Goal: Information Seeking & Learning: Learn about a topic

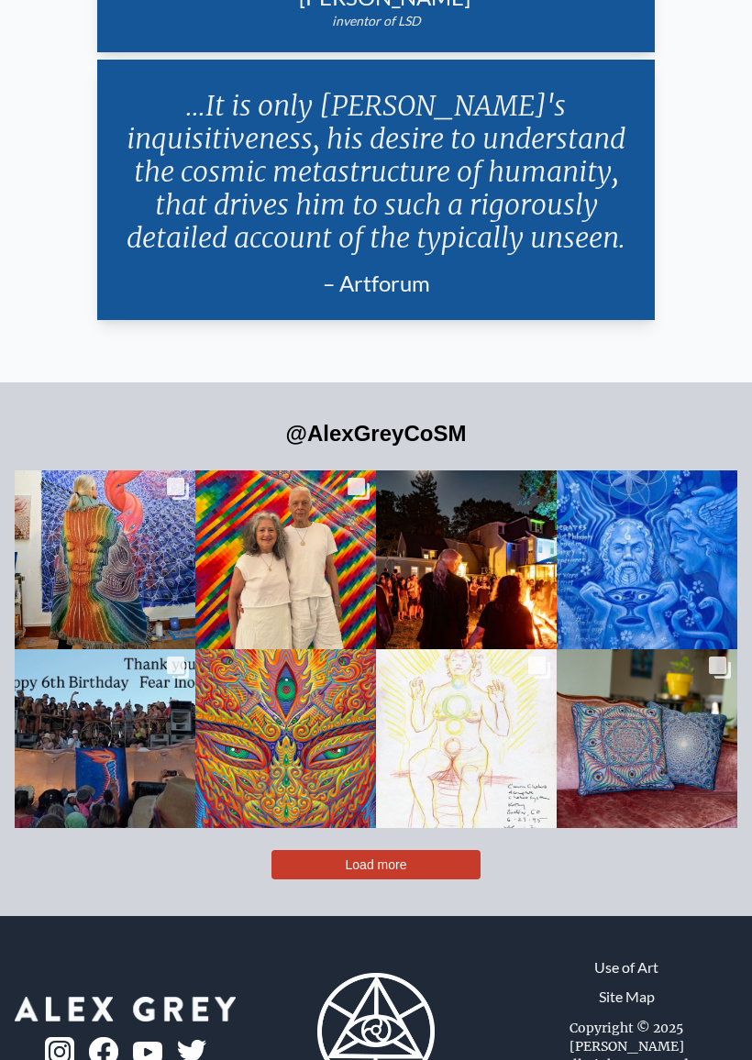
scroll to position [4432, 0]
click at [453, 859] on button "Load more" at bounding box center [375, 864] width 209 height 29
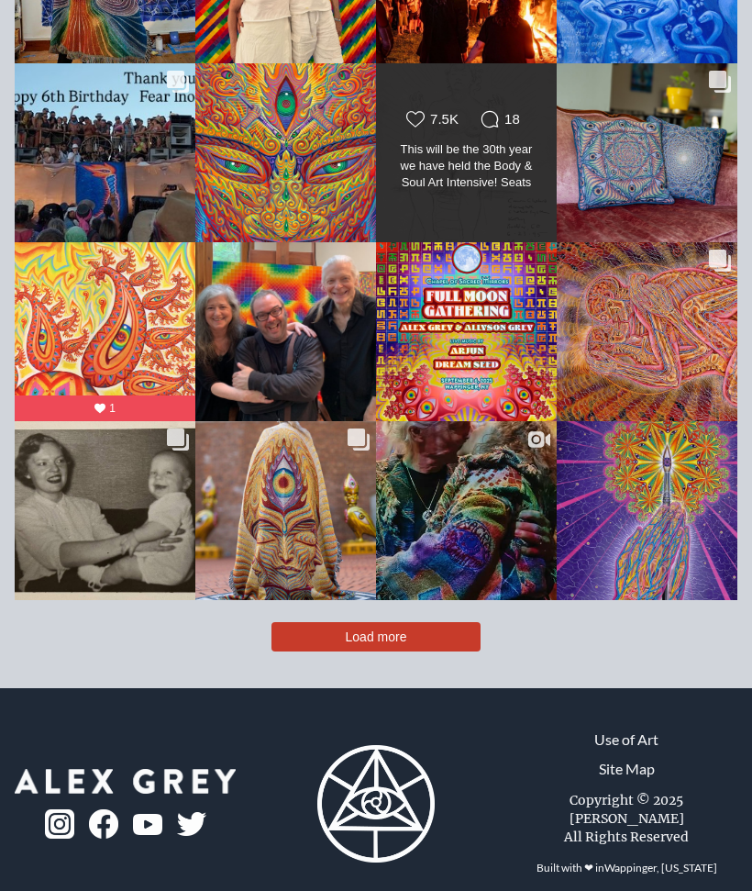
scroll to position [4860, 0]
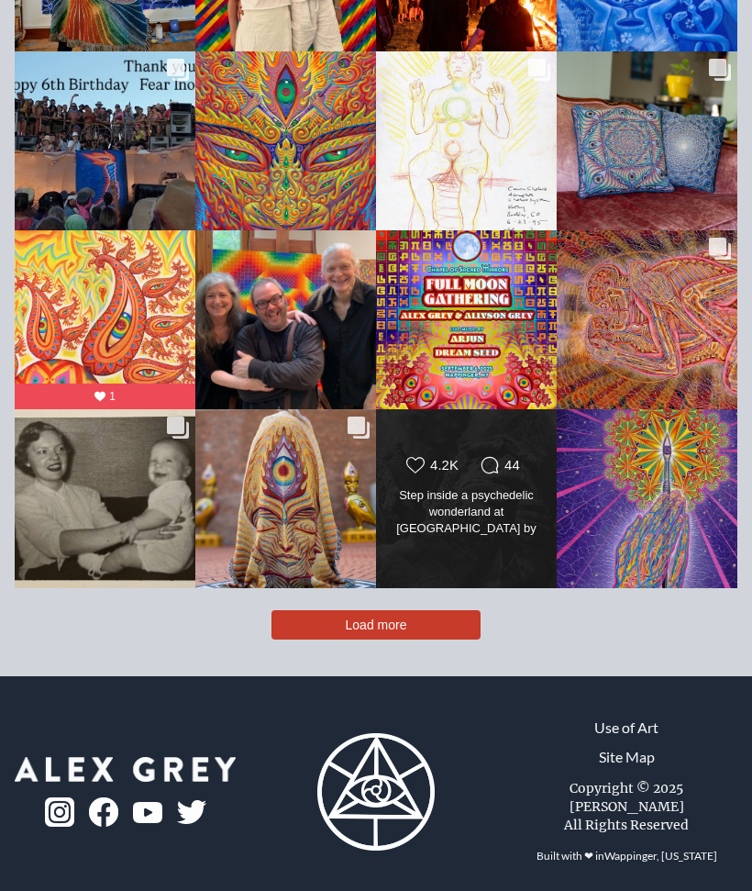
click at [439, 633] on button "Load more" at bounding box center [375, 624] width 209 height 29
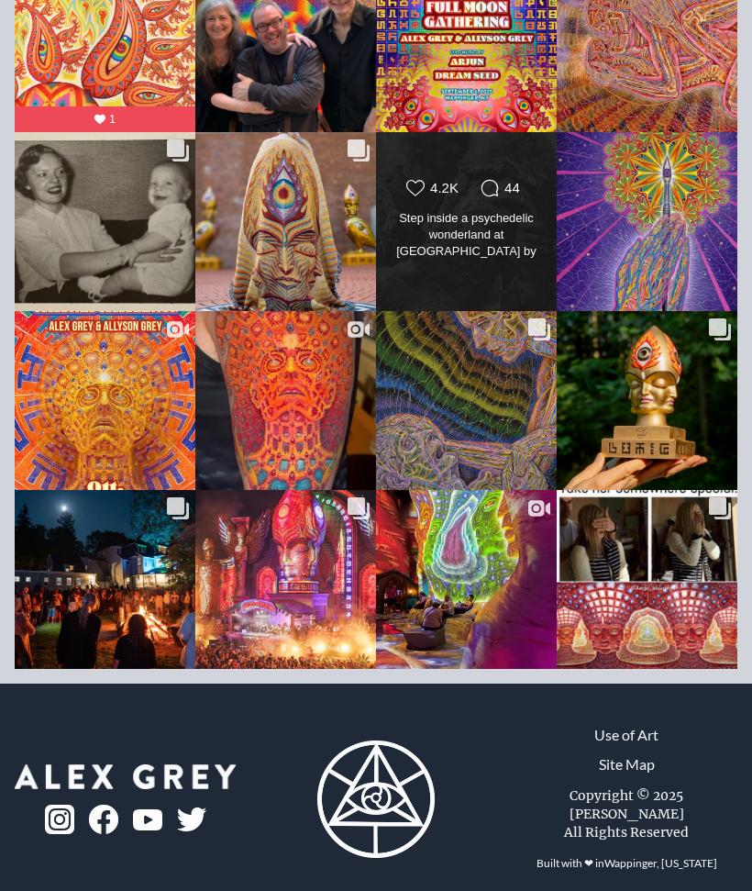
scroll to position [5144, 0]
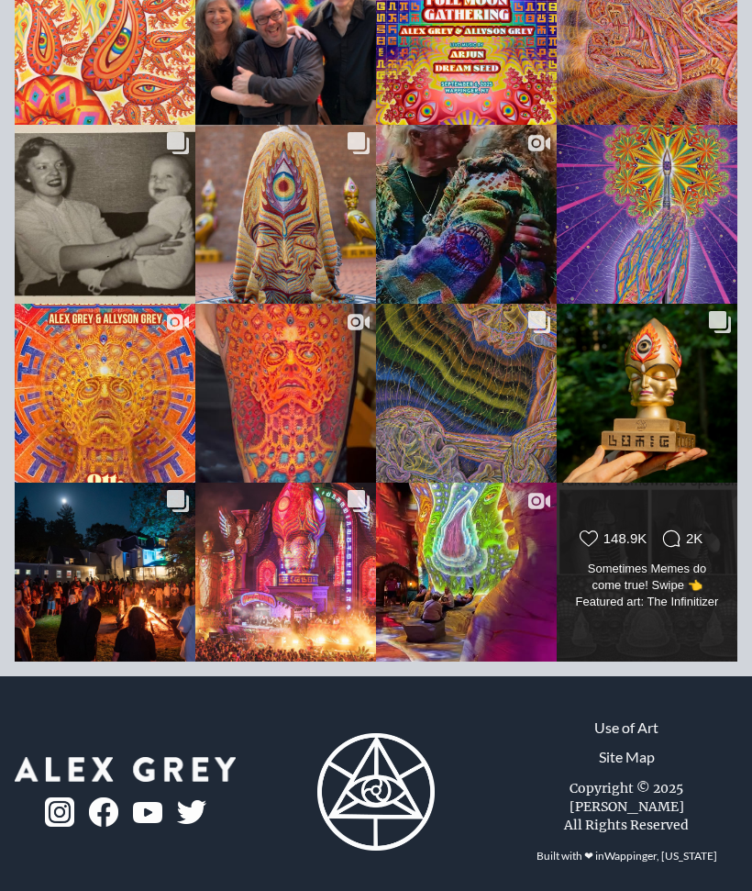
click at [659, 559] on div "Likes Count 148.9K Comments Count 2K Sometimes Memes do come true! Swipe 👈 Feat…" at bounding box center [647, 572] width 146 height 86
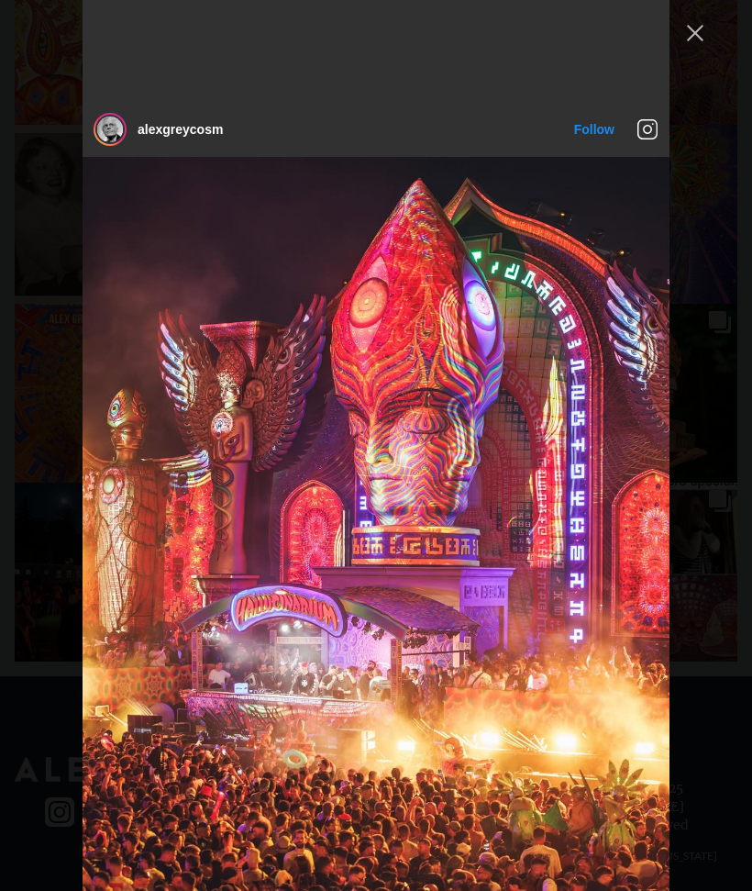
scroll to position [7006, 0]
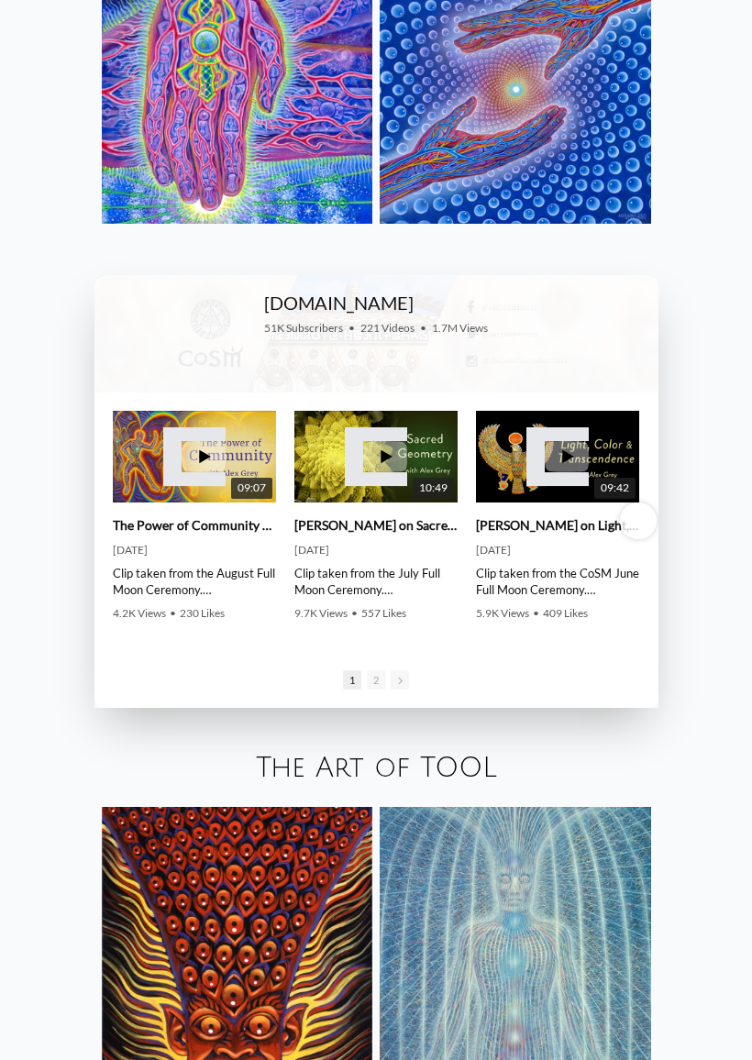
scroll to position [2639, 0]
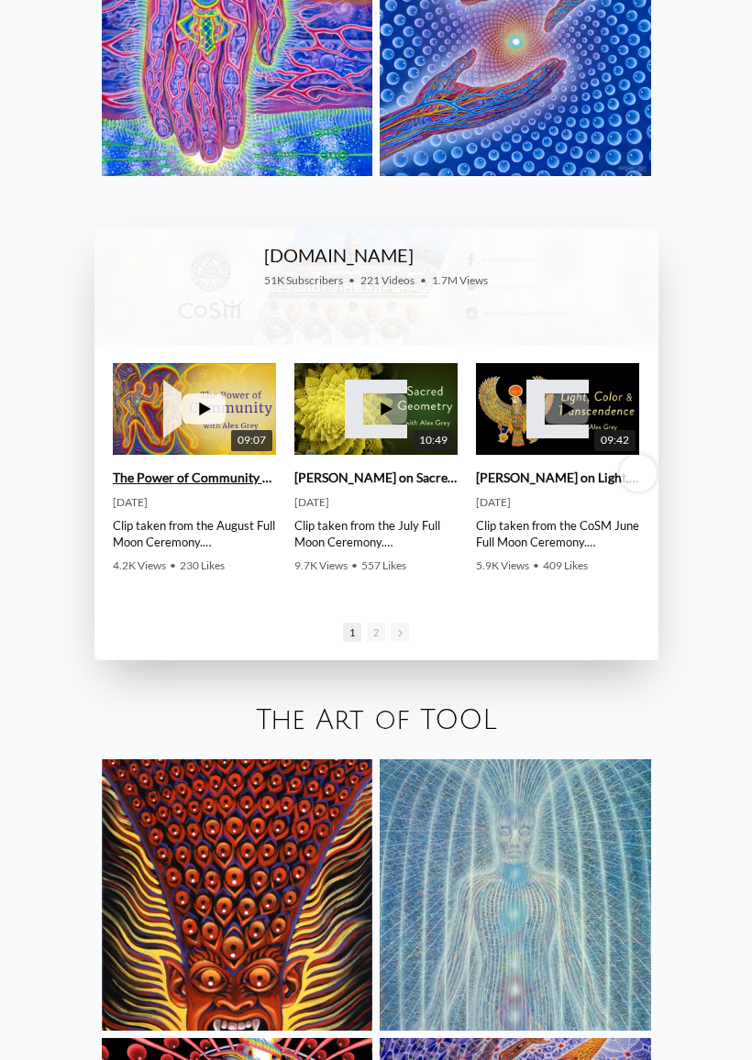
click at [213, 482] on link "The Power of Community with Alex Grey" at bounding box center [194, 478] width 163 height 17
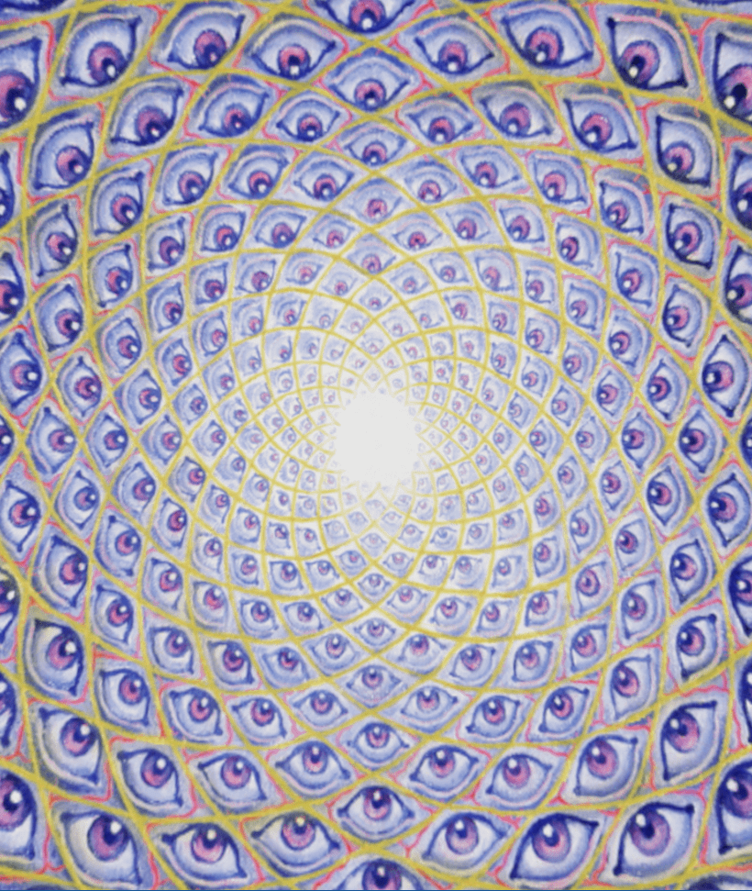
scroll to position [0, 0]
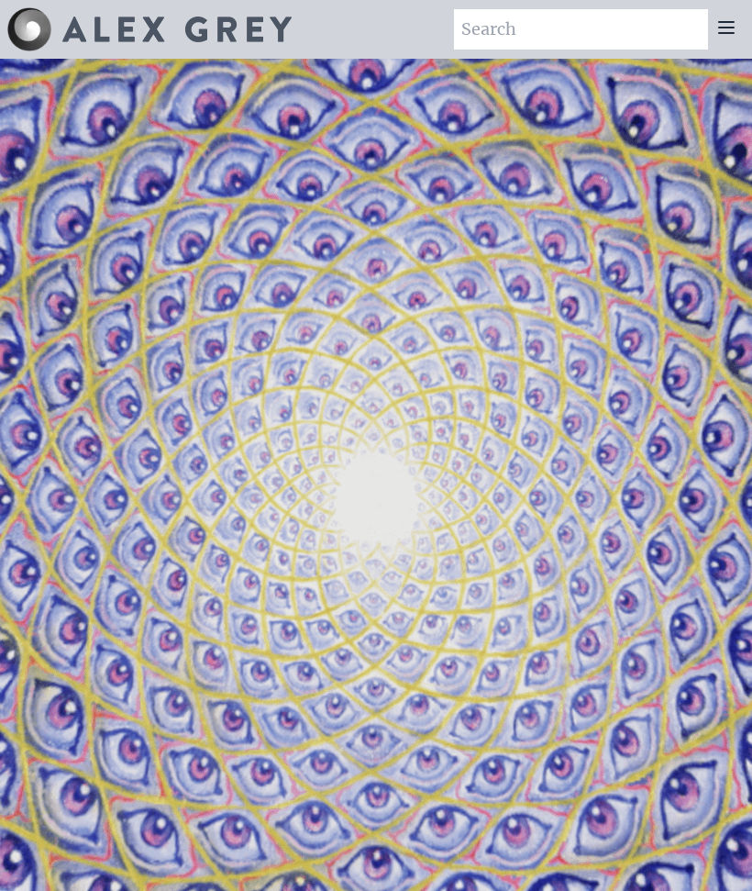
click at [724, 23] on icon at bounding box center [726, 27] width 15 height 11
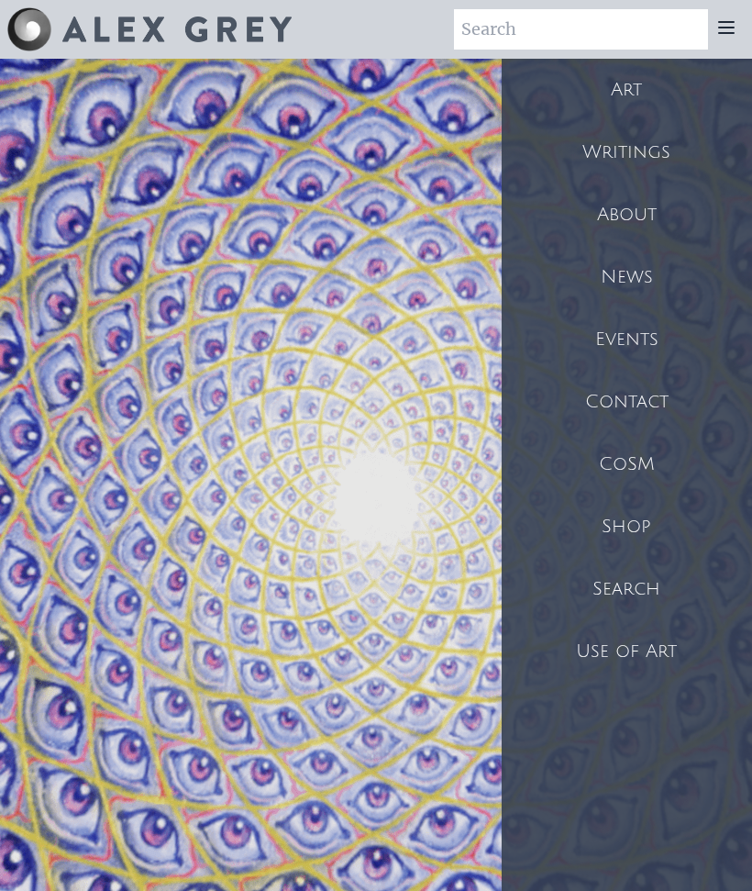
click at [638, 472] on div "CoSM" at bounding box center [627, 464] width 250 height 62
click at [686, 222] on div "About" at bounding box center [627, 214] width 250 height 62
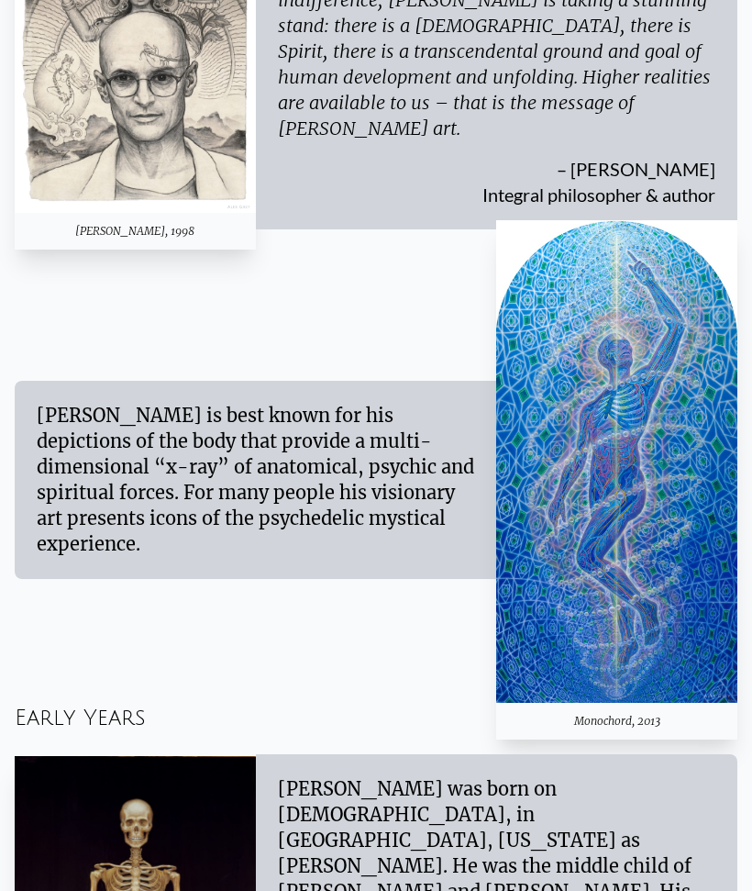
scroll to position [769, 0]
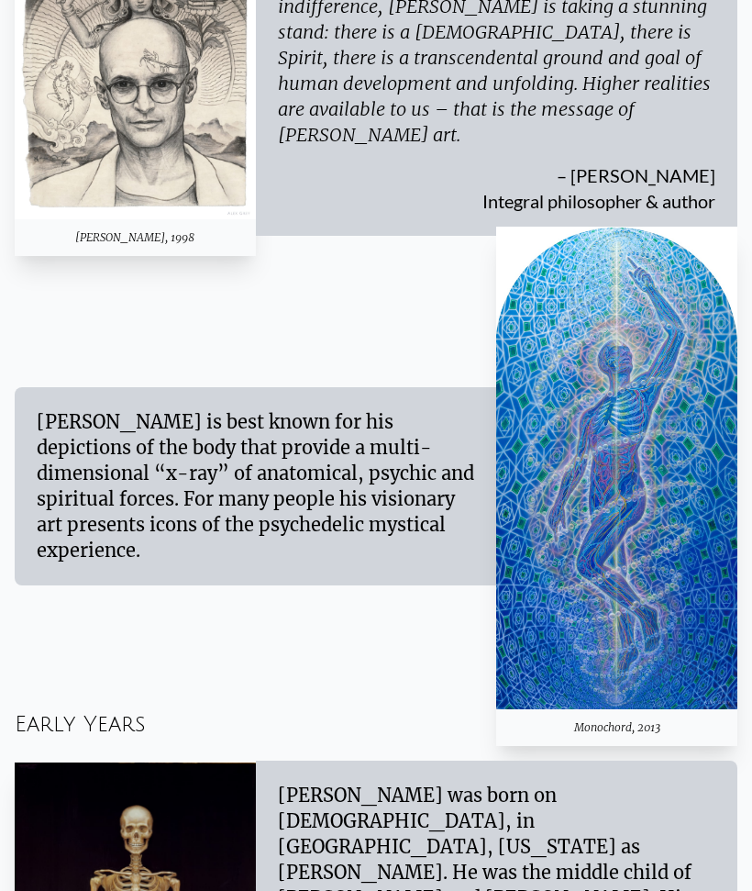
click at [659, 599] on img at bounding box center [616, 468] width 241 height 482
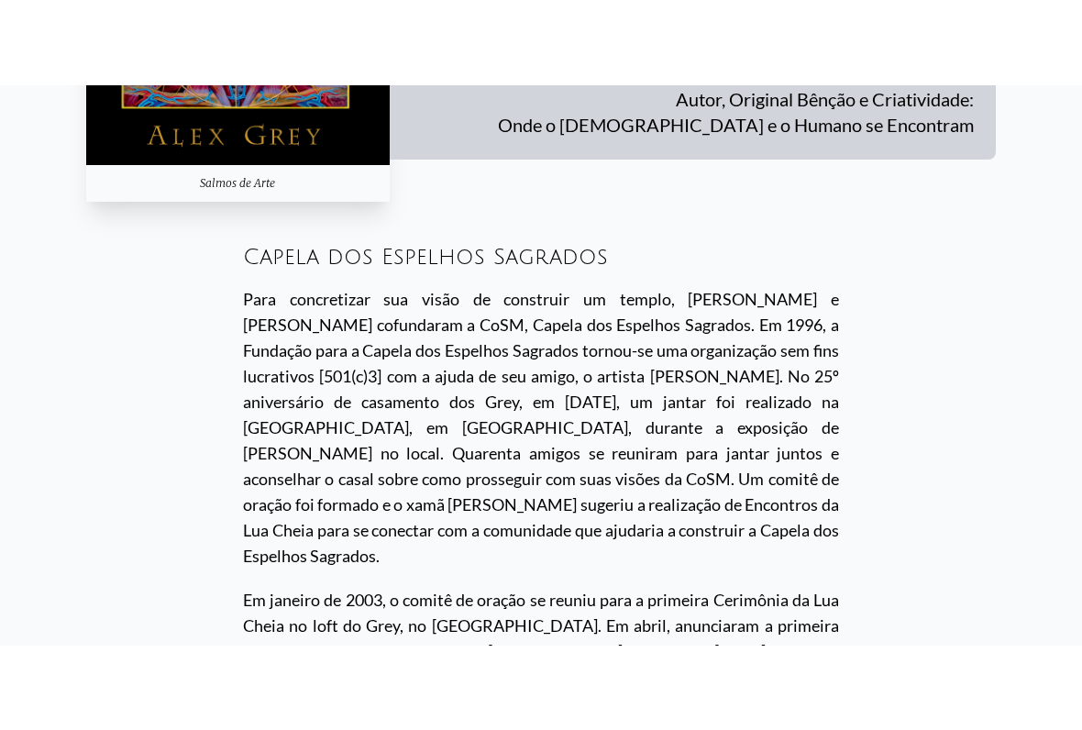
scroll to position [14510, 0]
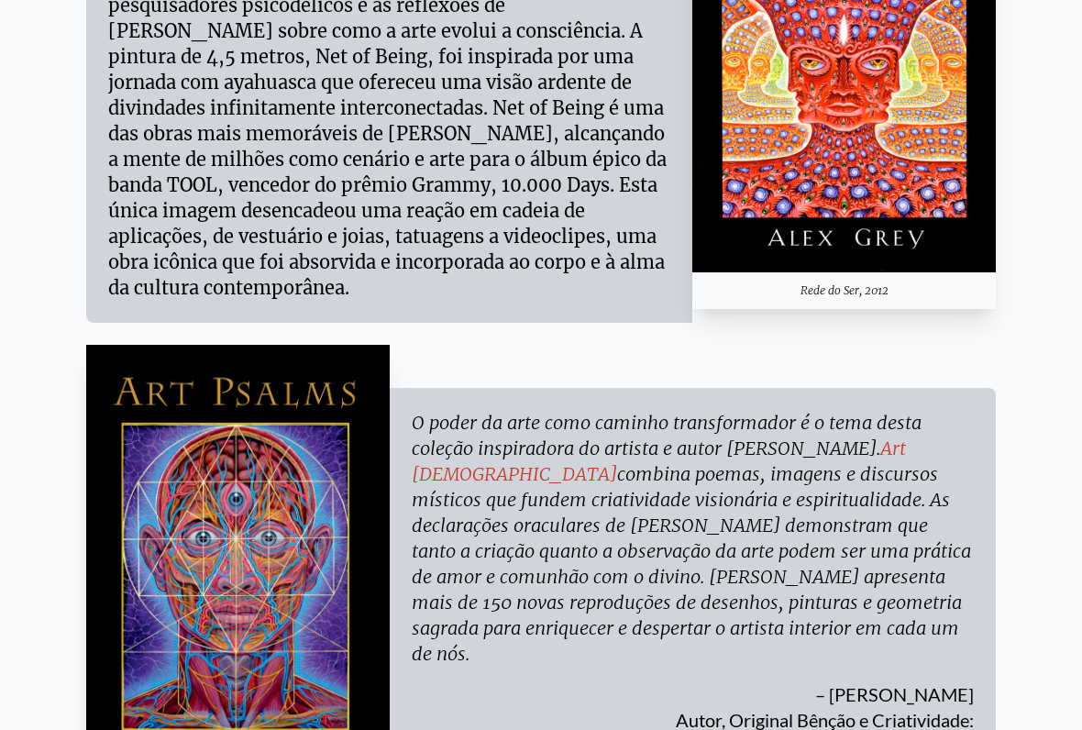
scroll to position [14319, 0]
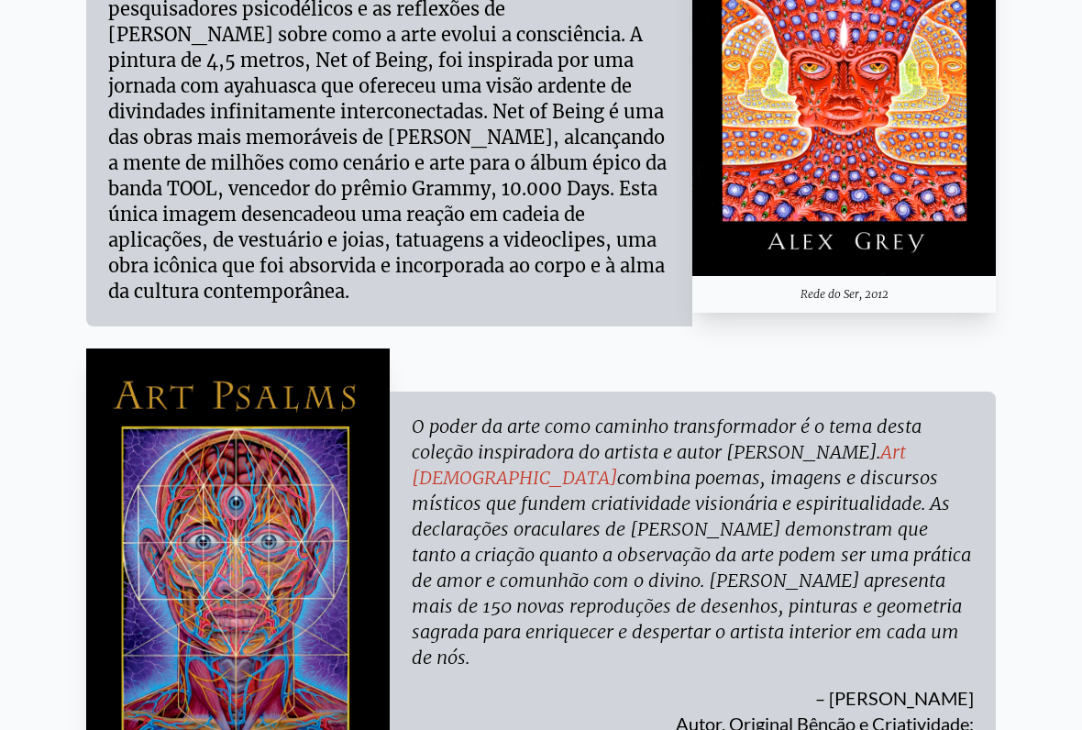
copy div "Loremi dol Sitametc Adipisci Elit seddoeiusmo tem incid ut laboreetd ma aliqua,…"
